Goal: Information Seeking & Learning: Learn about a topic

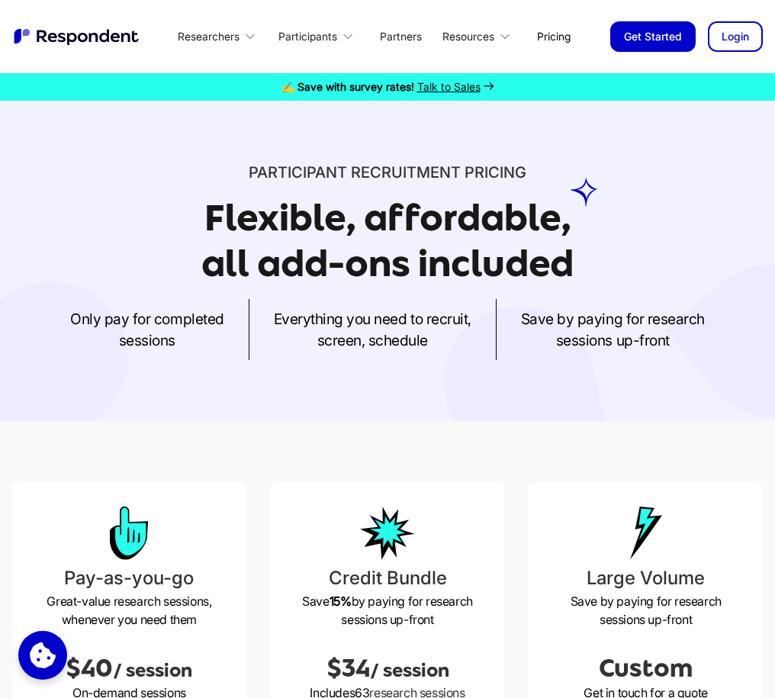
click at [565, 39] on link "Pricing" at bounding box center [554, 36] width 58 height 36
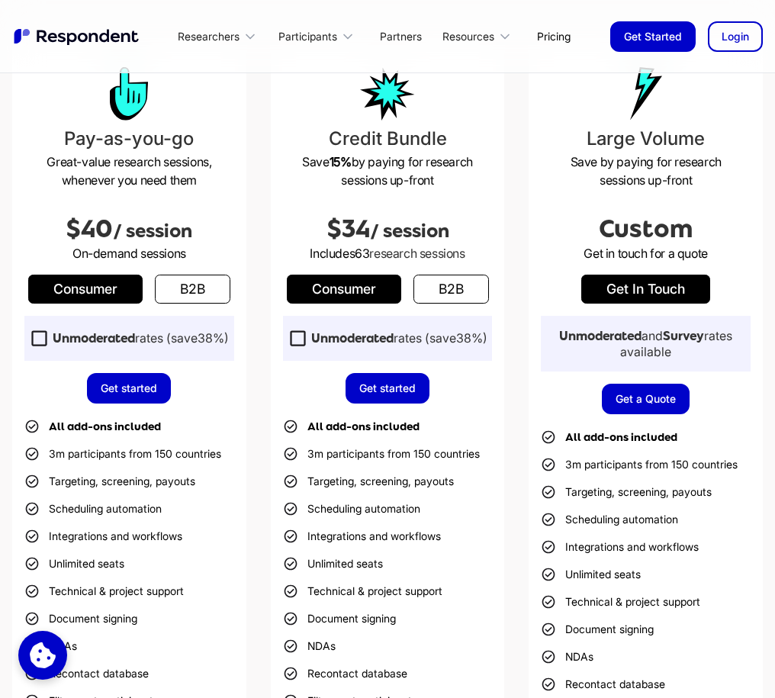
scroll to position [502, 0]
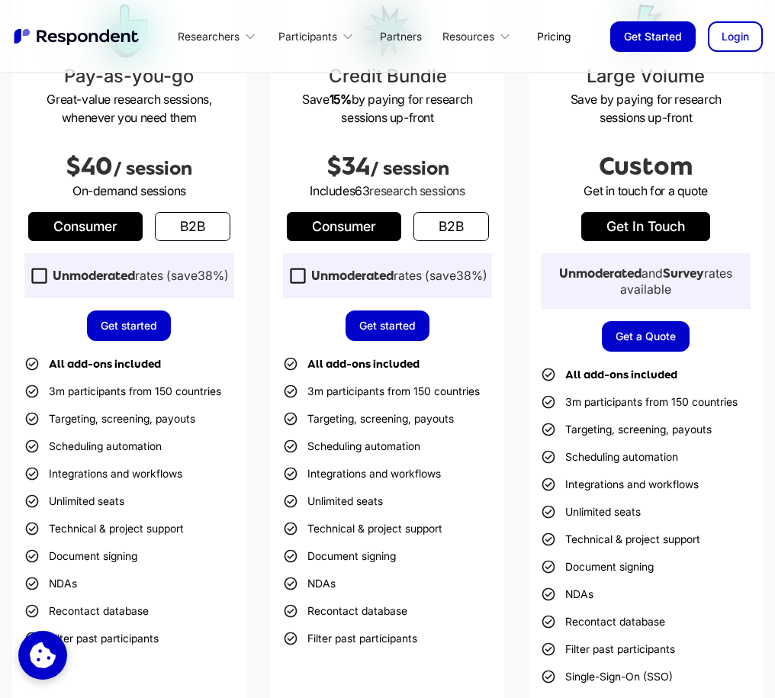
click at [181, 233] on link "b2b" at bounding box center [193, 226] width 76 height 29
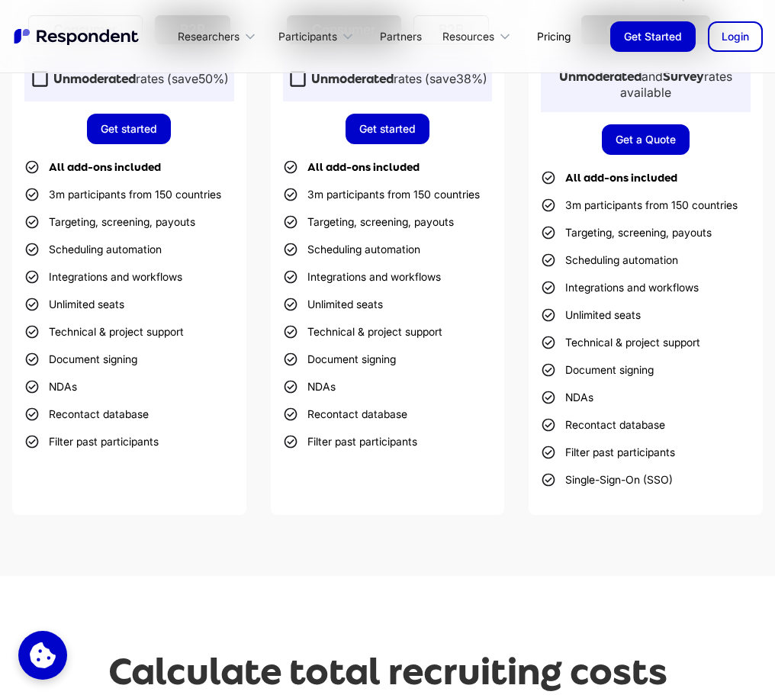
scroll to position [483, 0]
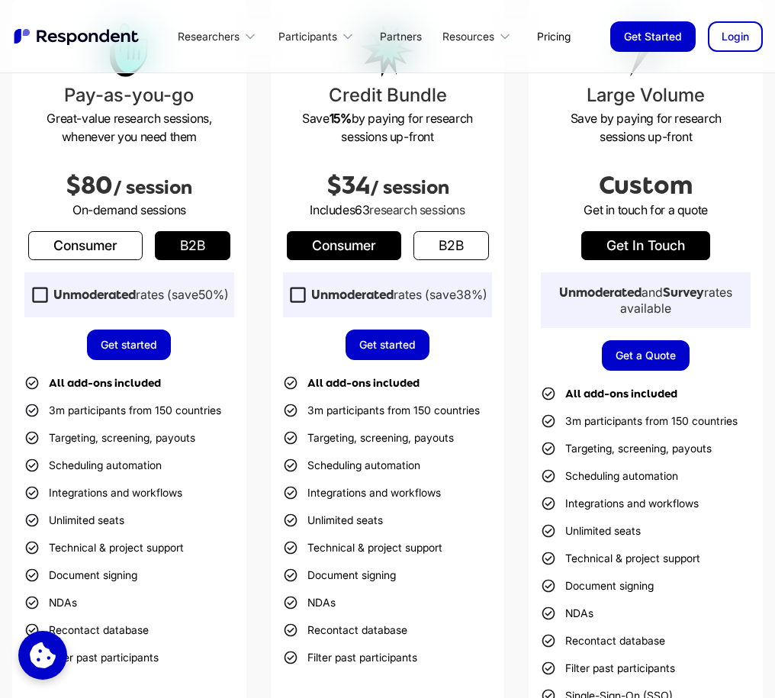
click at [40, 294] on icon at bounding box center [40, 295] width 21 height 21
click at [37, 298] on icon at bounding box center [40, 295] width 21 height 21
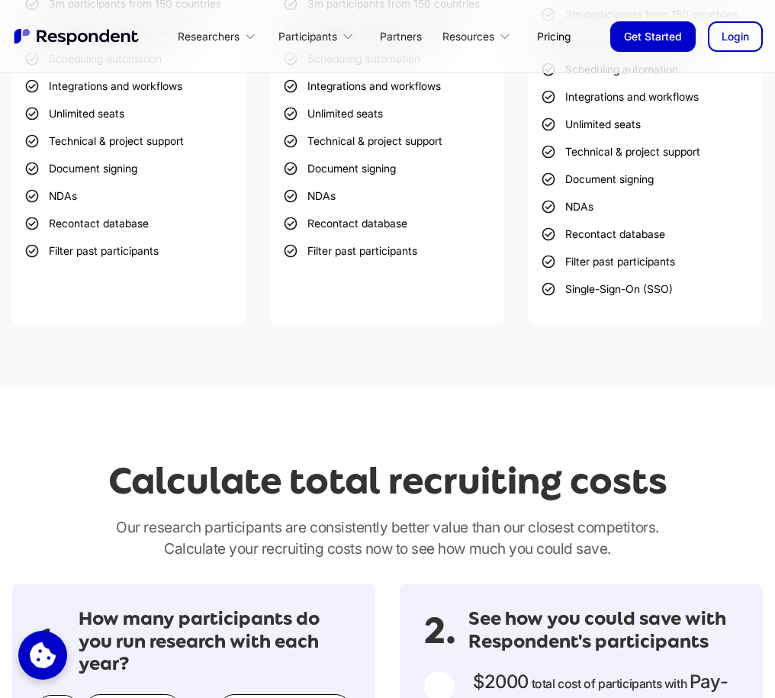
scroll to position [446, 0]
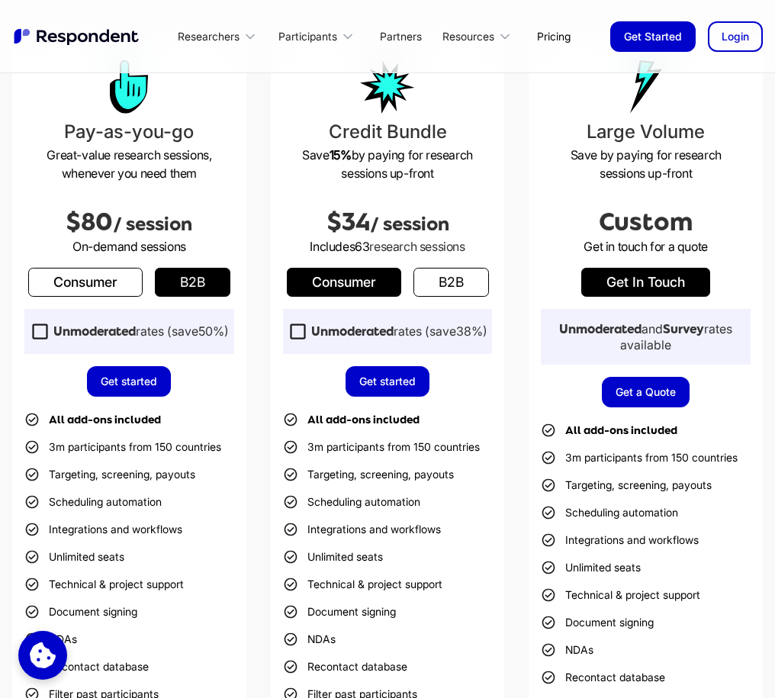
click at [52, 294] on link "Consumer" at bounding box center [85, 282] width 114 height 29
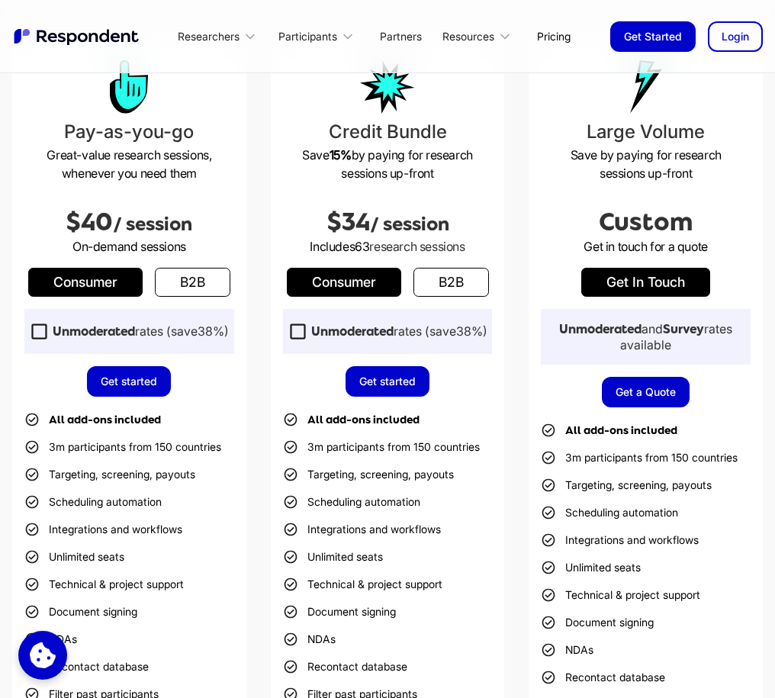
click at [163, 285] on link "b2b" at bounding box center [193, 282] width 76 height 29
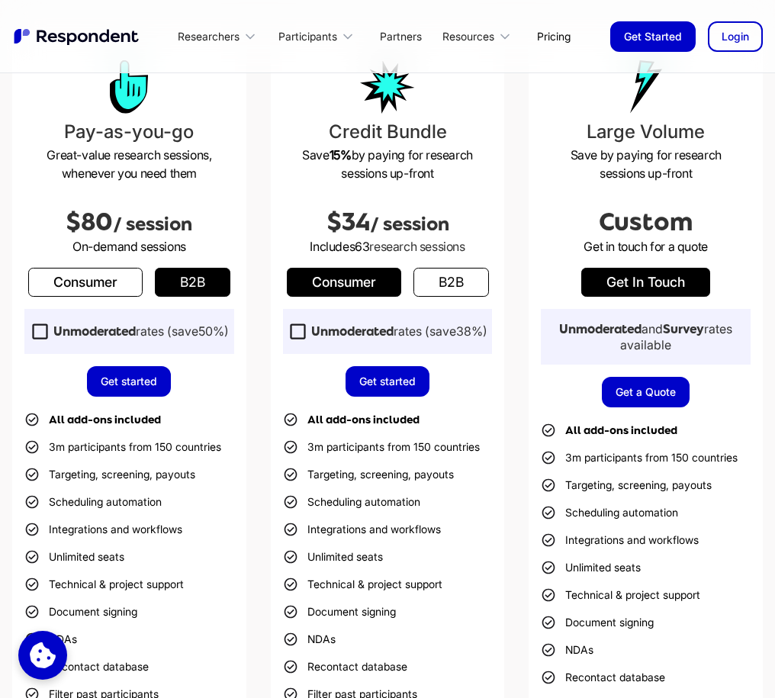
click at [32, 331] on icon at bounding box center [39, 331] width 15 height 15
click at [72, 284] on link "Consumer" at bounding box center [85, 282] width 114 height 29
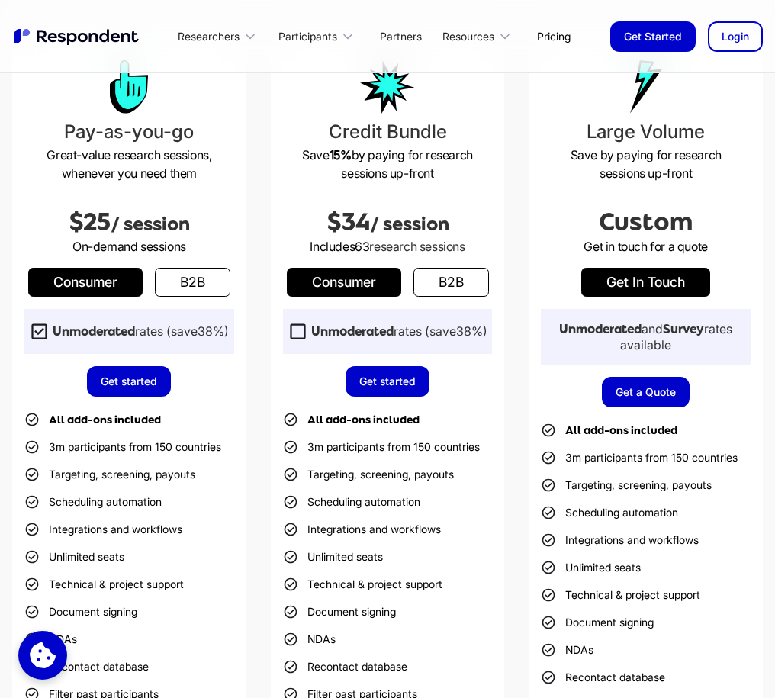
click at [202, 285] on link "b2b" at bounding box center [193, 282] width 76 height 29
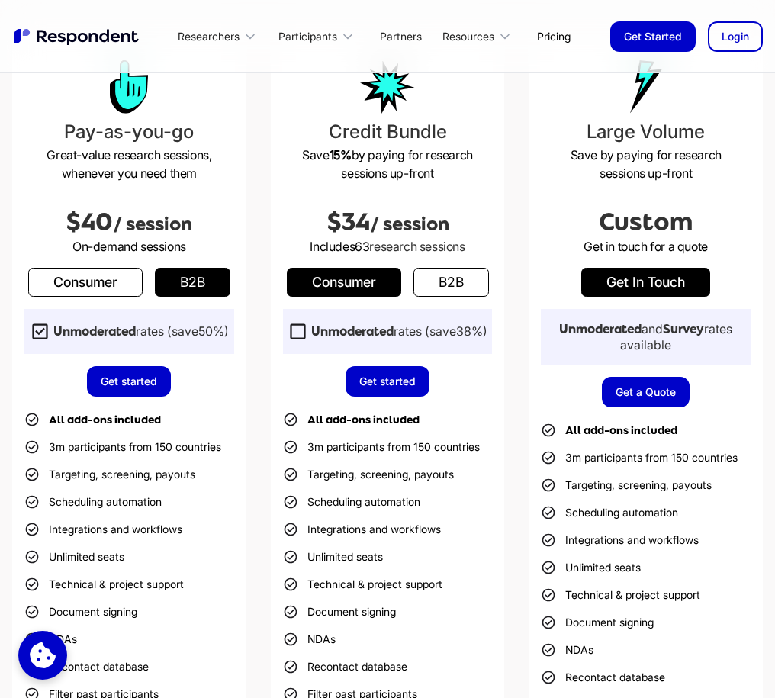
click at [448, 283] on link "b2b" at bounding box center [452, 282] width 76 height 29
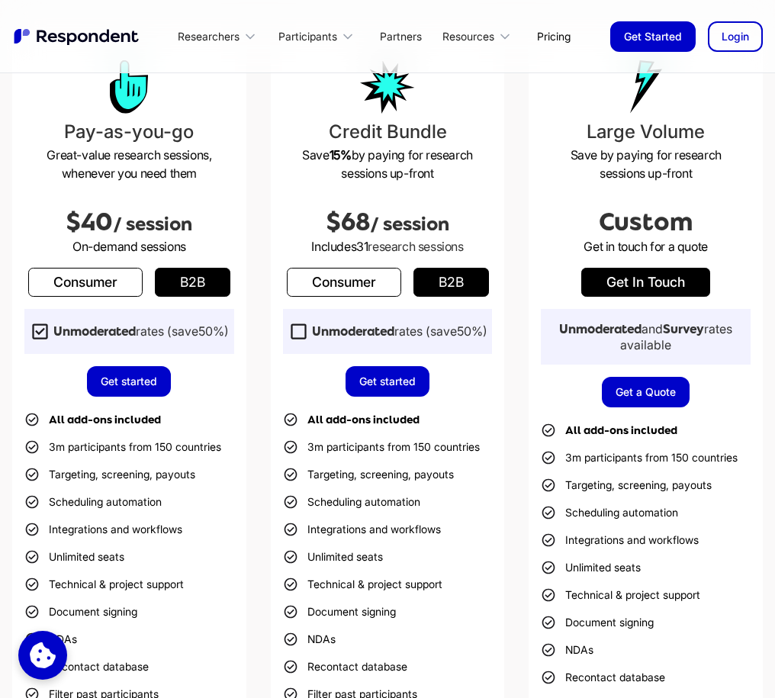
click at [293, 327] on icon at bounding box center [298, 331] width 21 height 21
click at [337, 287] on link "Consumer" at bounding box center [344, 282] width 114 height 29
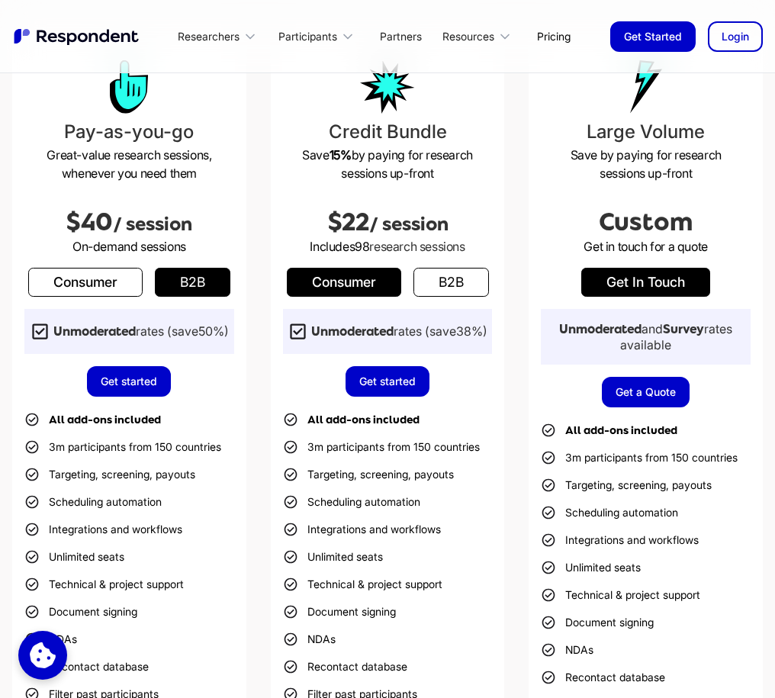
click at [292, 331] on icon at bounding box center [298, 331] width 21 height 21
click at [424, 286] on link "b2b" at bounding box center [452, 282] width 76 height 29
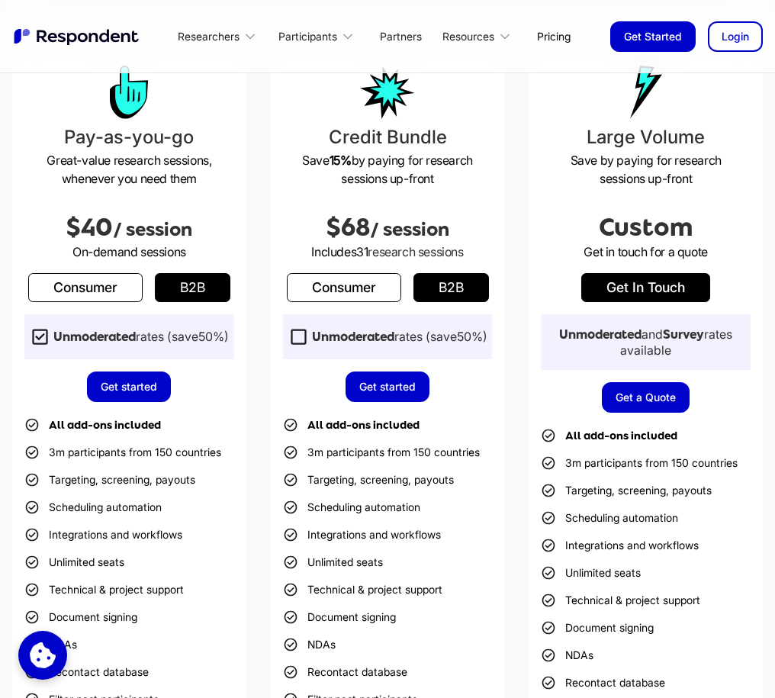
scroll to position [426, 0]
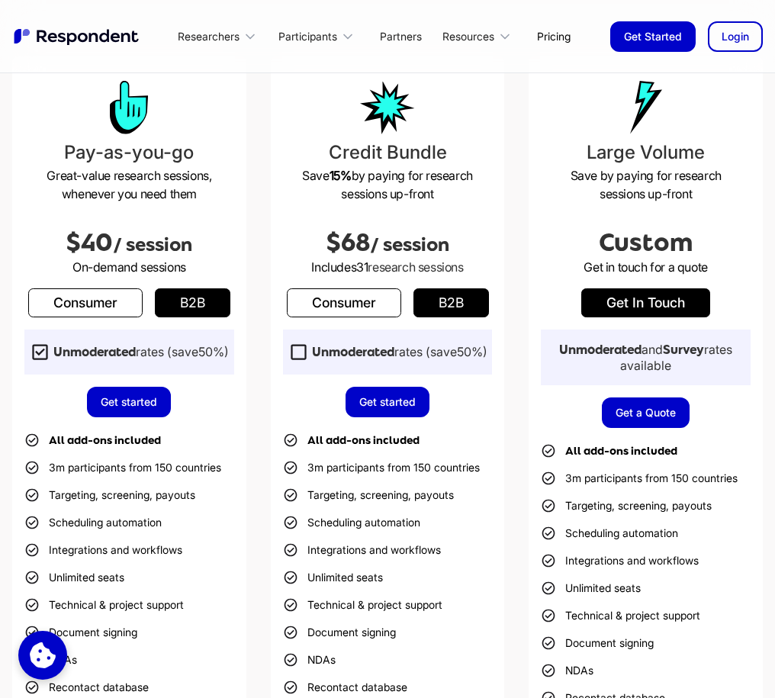
click at [37, 347] on icon at bounding box center [40, 352] width 21 height 21
click at [200, 301] on link "b2b" at bounding box center [193, 302] width 76 height 29
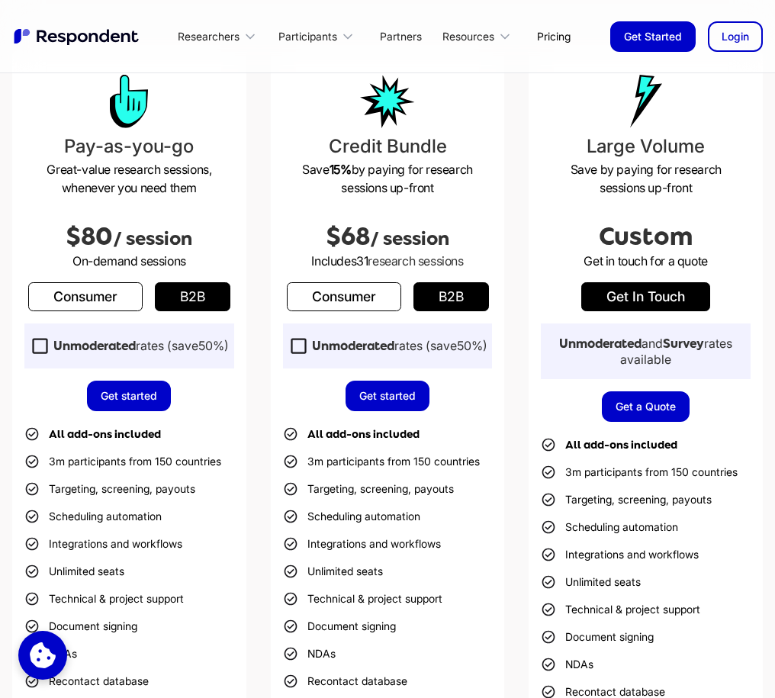
scroll to position [436, 0]
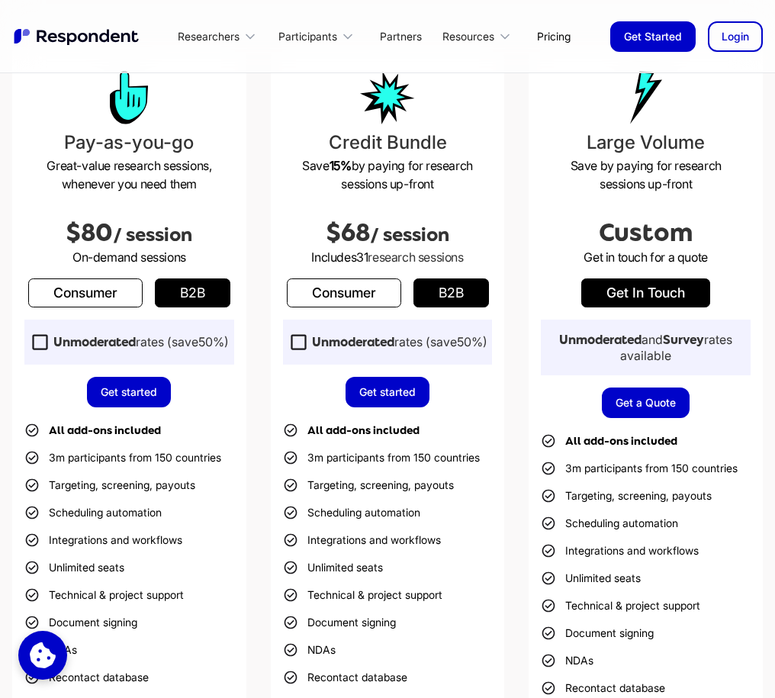
click at [37, 343] on icon at bounding box center [40, 342] width 21 height 21
click at [37, 340] on icon at bounding box center [40, 342] width 21 height 21
